Goal: Information Seeking & Learning: Understand process/instructions

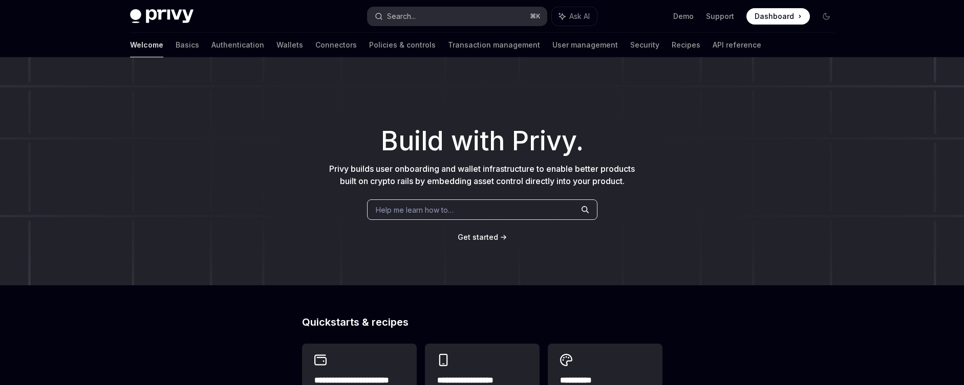
click at [436, 8] on button "Search... ⌘ K" at bounding box center [457, 16] width 179 height 18
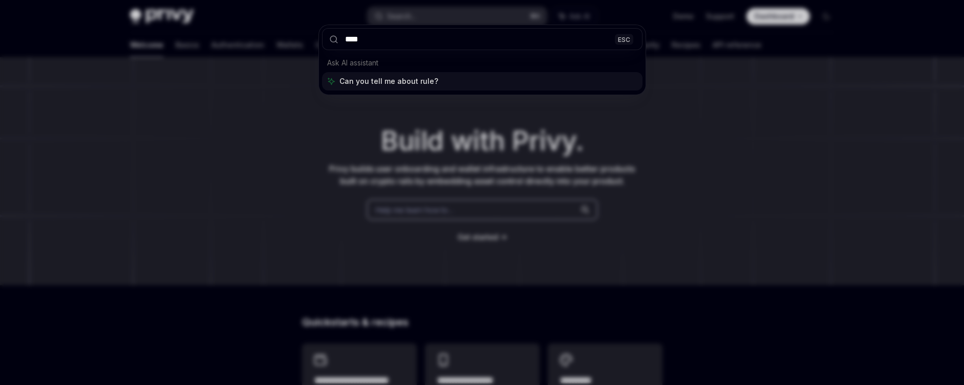
type input "*****"
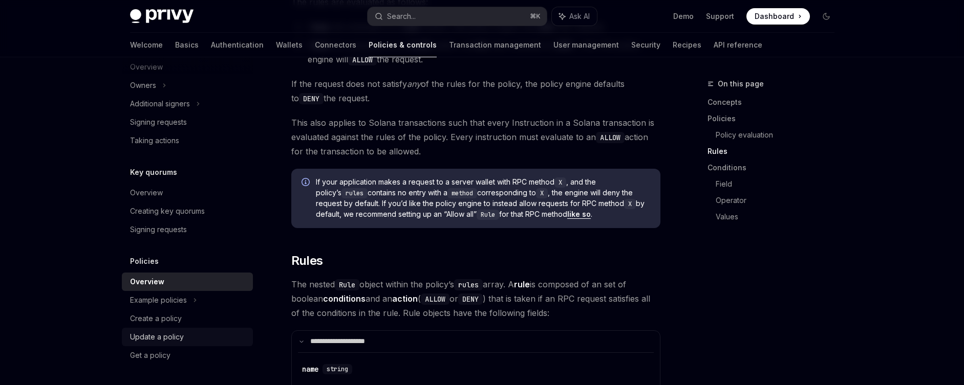
scroll to position [1355, 0]
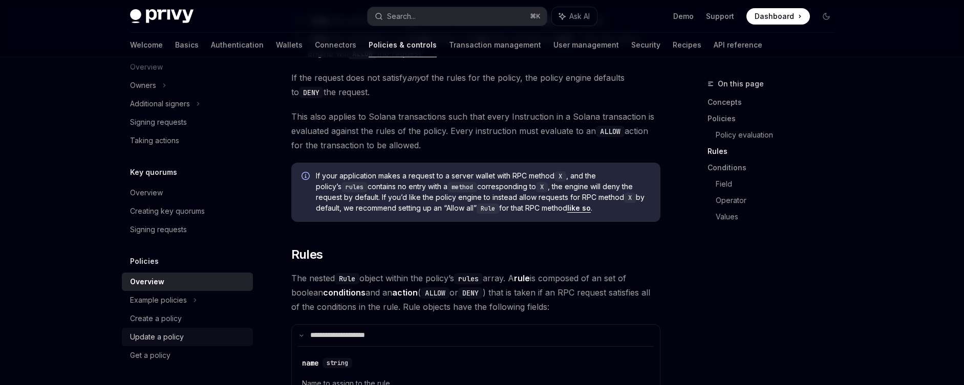
click at [197, 336] on div "Update a policy" at bounding box center [188, 337] width 117 height 12
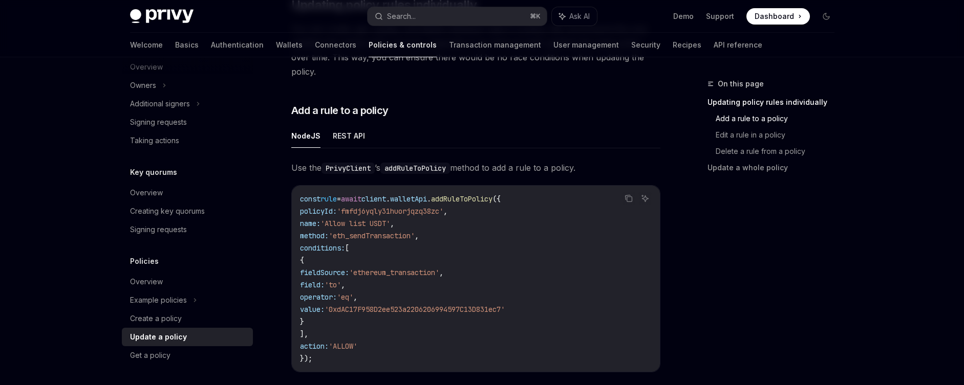
scroll to position [224, 0]
click at [341, 124] on button "REST API" at bounding box center [349, 136] width 32 height 24
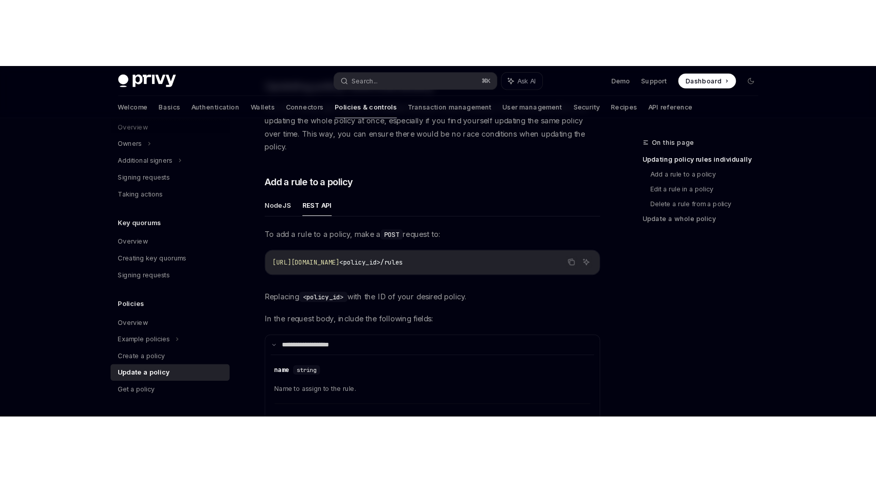
scroll to position [200, 0]
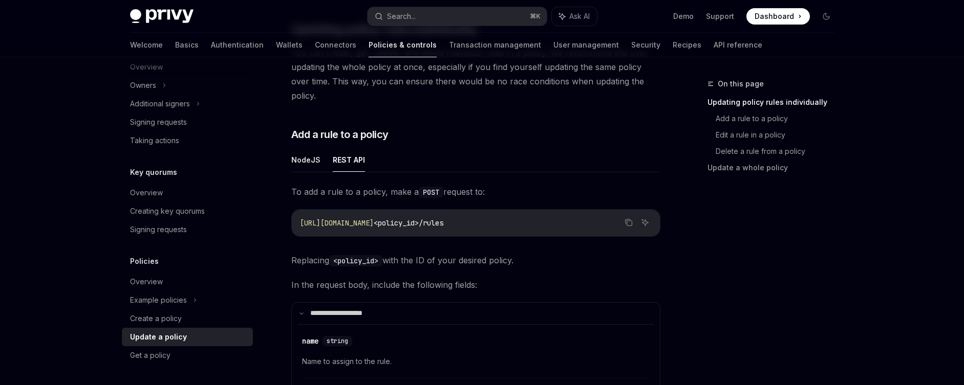
type textarea "*"
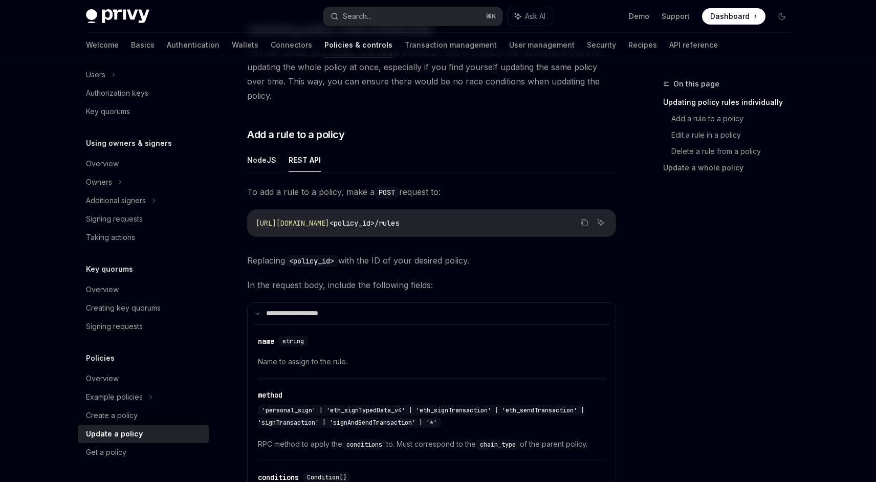
scroll to position [239, 0]
